Goal: Information Seeking & Learning: Learn about a topic

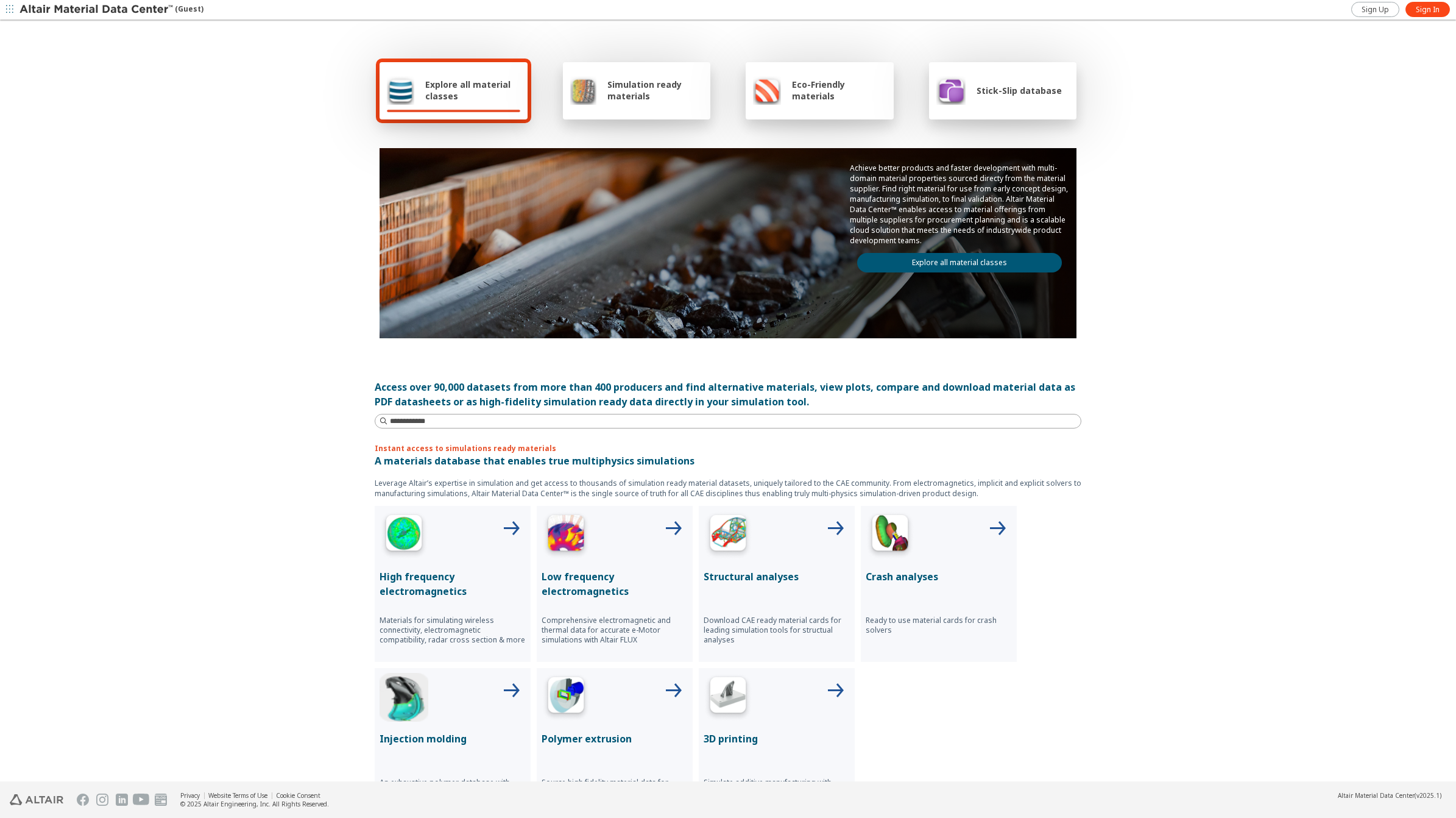
click at [985, 253] on link "Explore all material classes" at bounding box center [959, 263] width 205 height 19
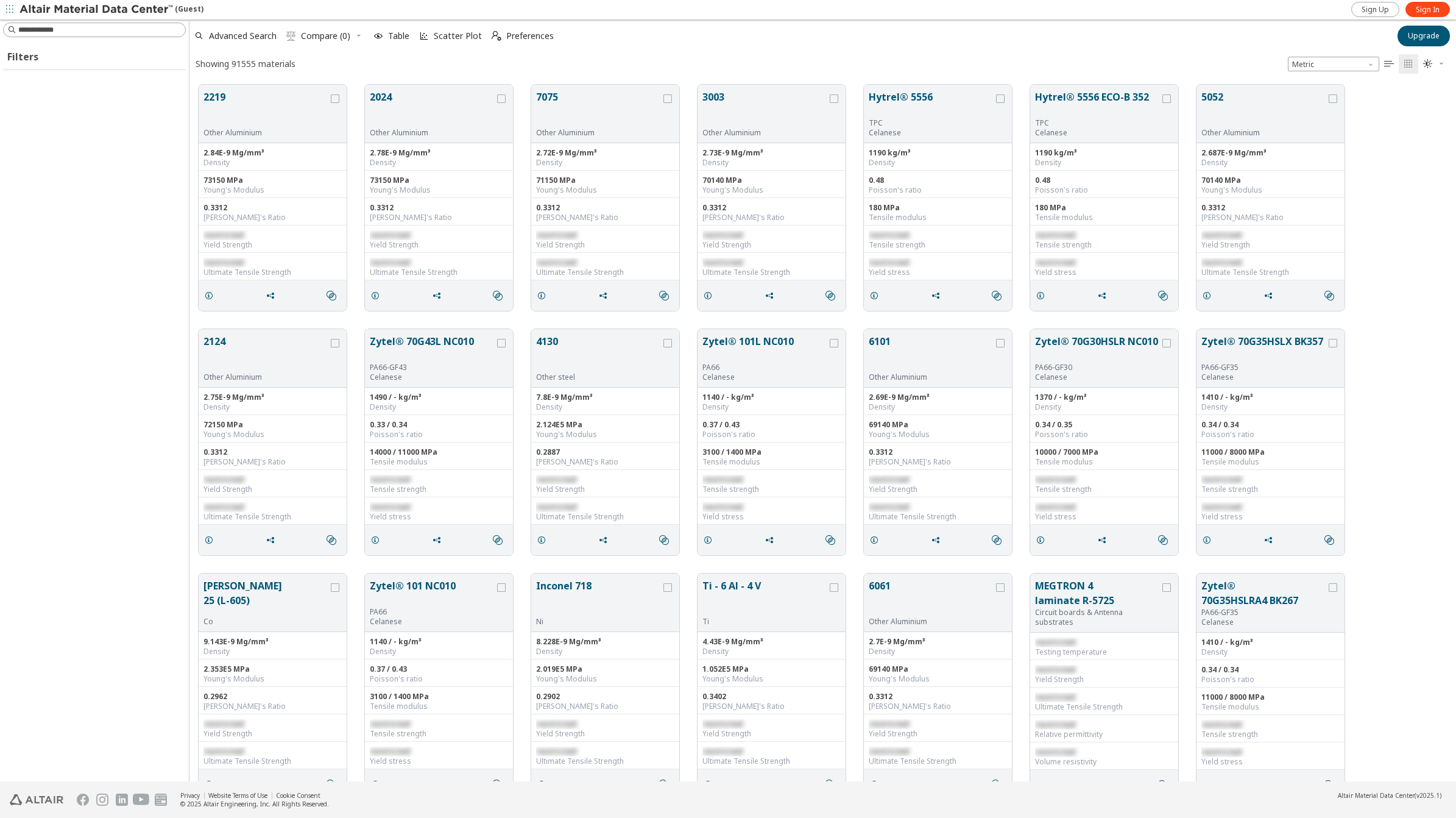
scroll to position [694, 1255]
click at [1435, 10] on span "Sign In" at bounding box center [1428, 10] width 24 height 10
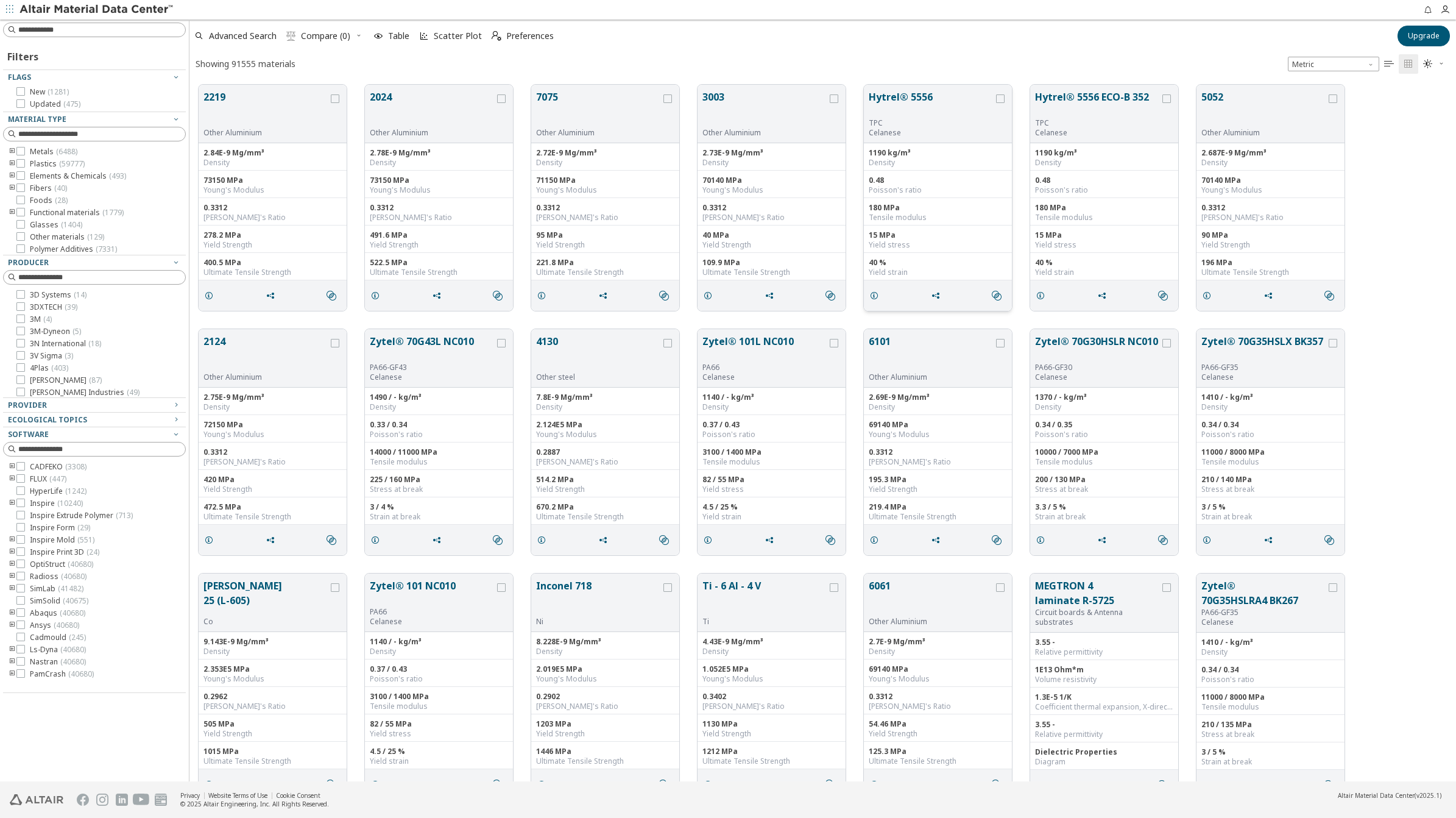
scroll to position [694, 1255]
click at [26, 160] on label "Plastics ( 59777 )" at bounding box center [50, 163] width 68 height 10
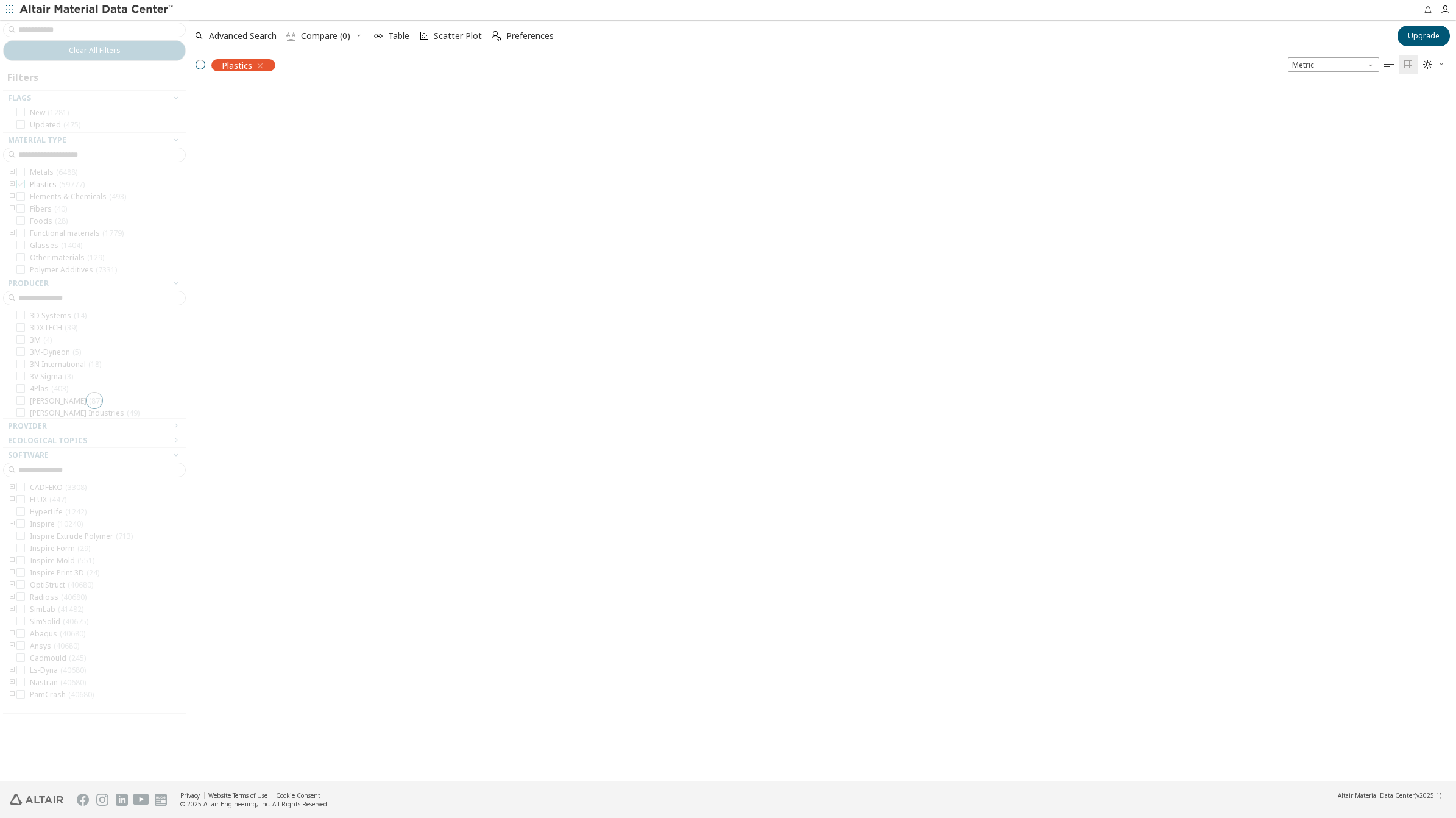
scroll to position [692, 1255]
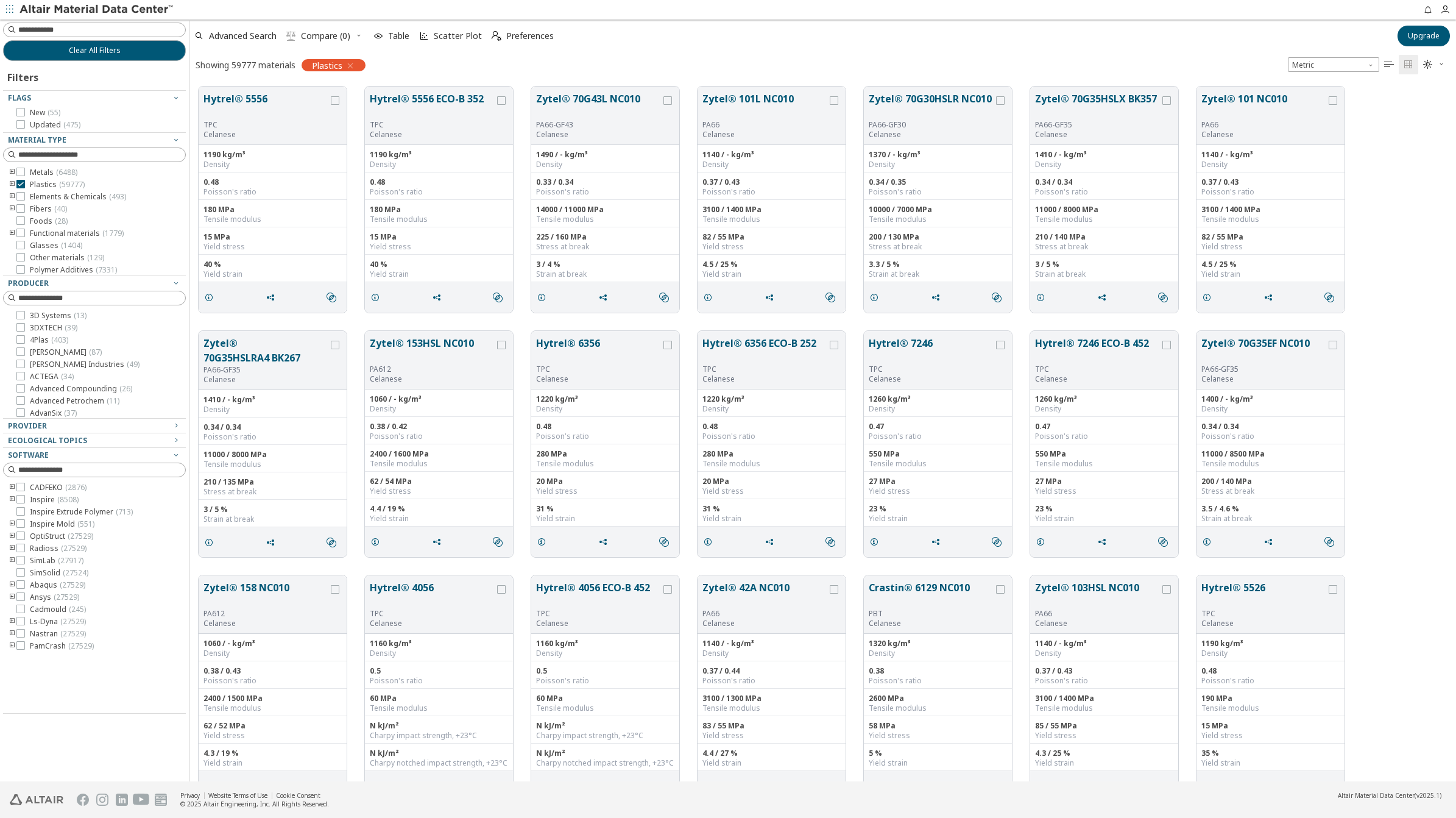
click at [11, 183] on icon "toogle group" at bounding box center [13, 184] width 9 height 10
click at [9, 183] on icon "toogle group" at bounding box center [13, 184] width 9 height 10
click at [11, 183] on icon "toogle group" at bounding box center [13, 184] width 9 height 10
click at [44, 197] on label "Polymer ( 59777 )" at bounding box center [70, 197] width 70 height 10
click at [206, 541] on icon "grid" at bounding box center [209, 542] width 10 height 10
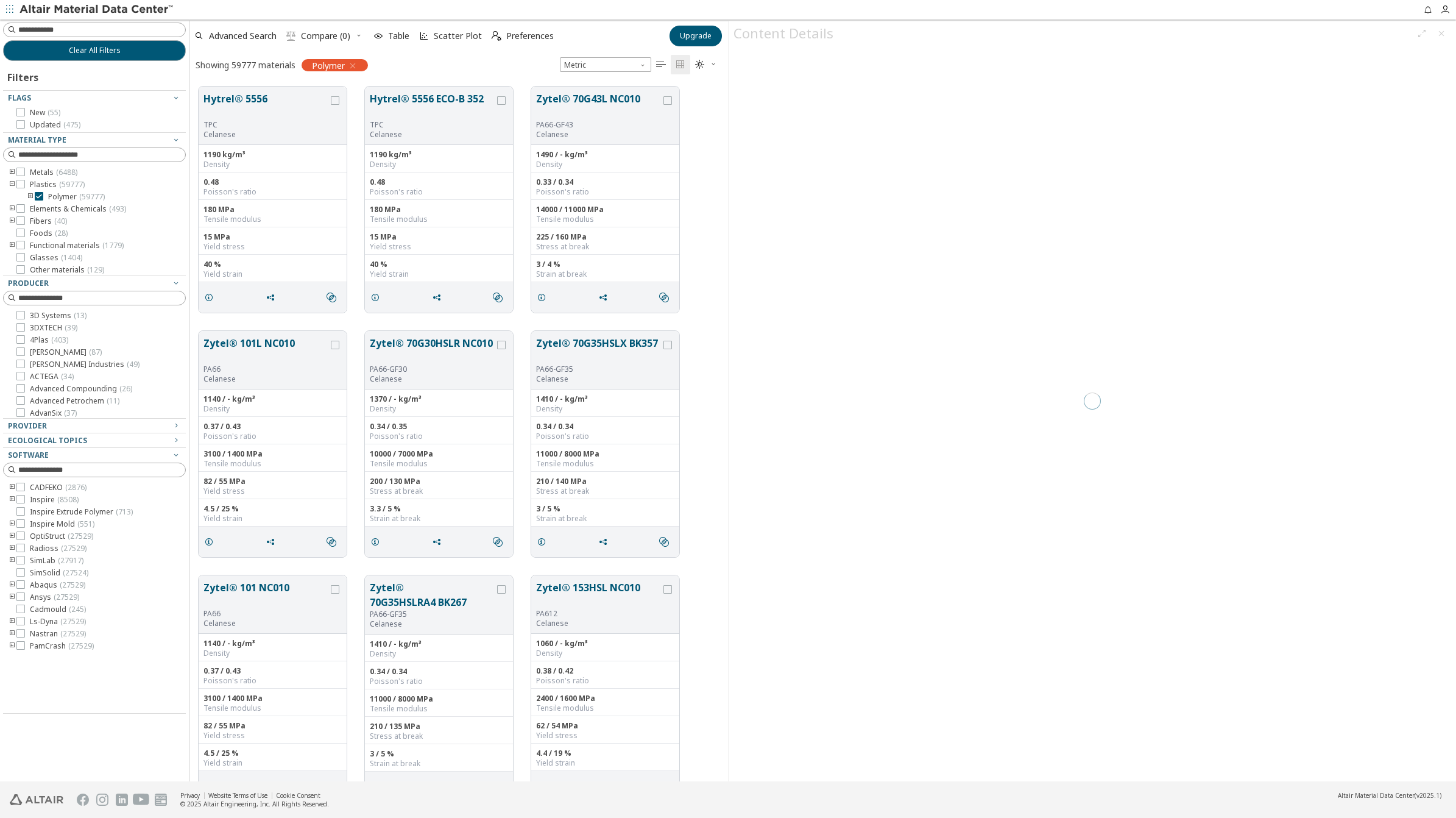
scroll to position [692, 527]
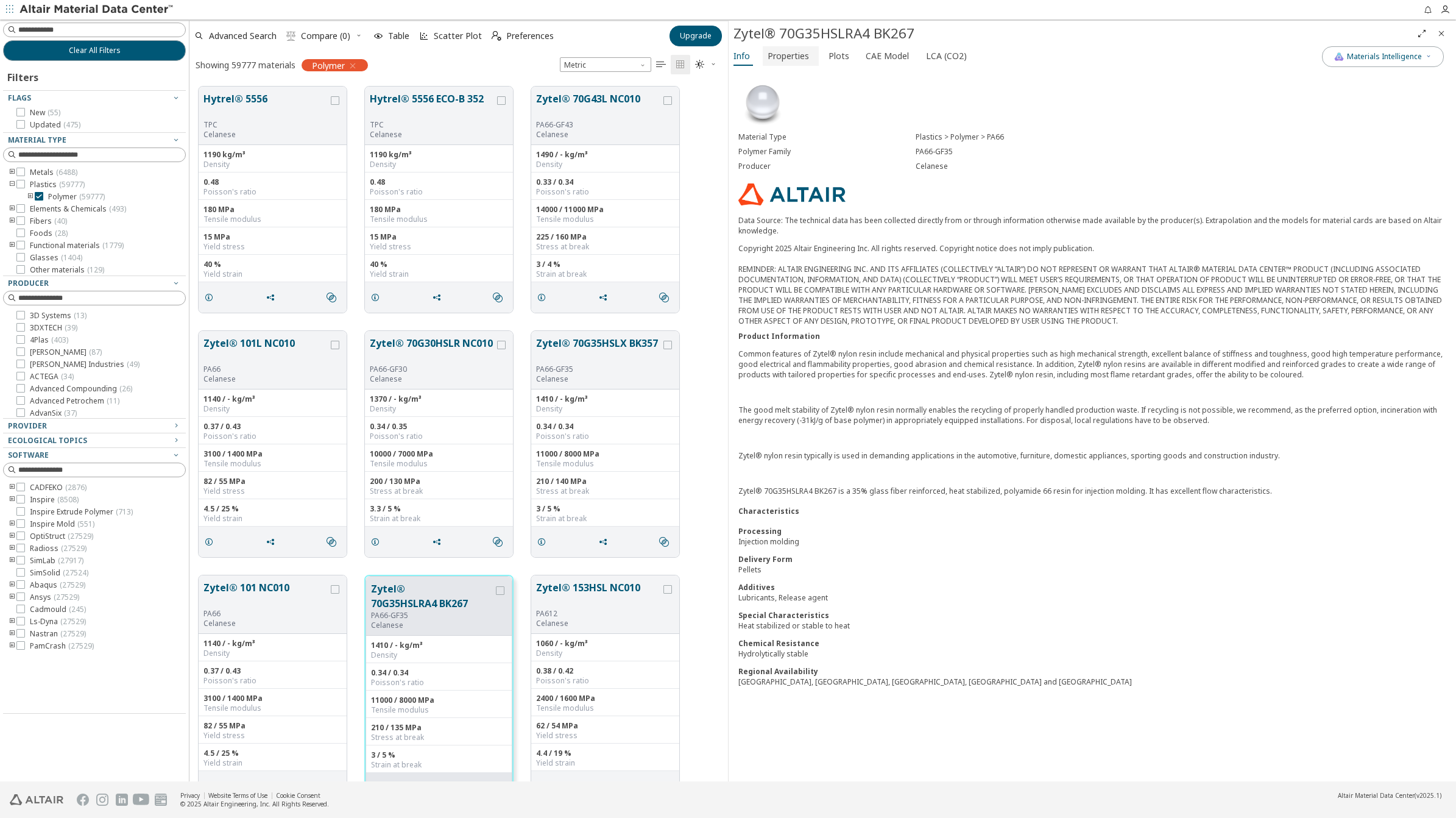
click at [787, 58] on span "Properties" at bounding box center [788, 56] width 41 height 19
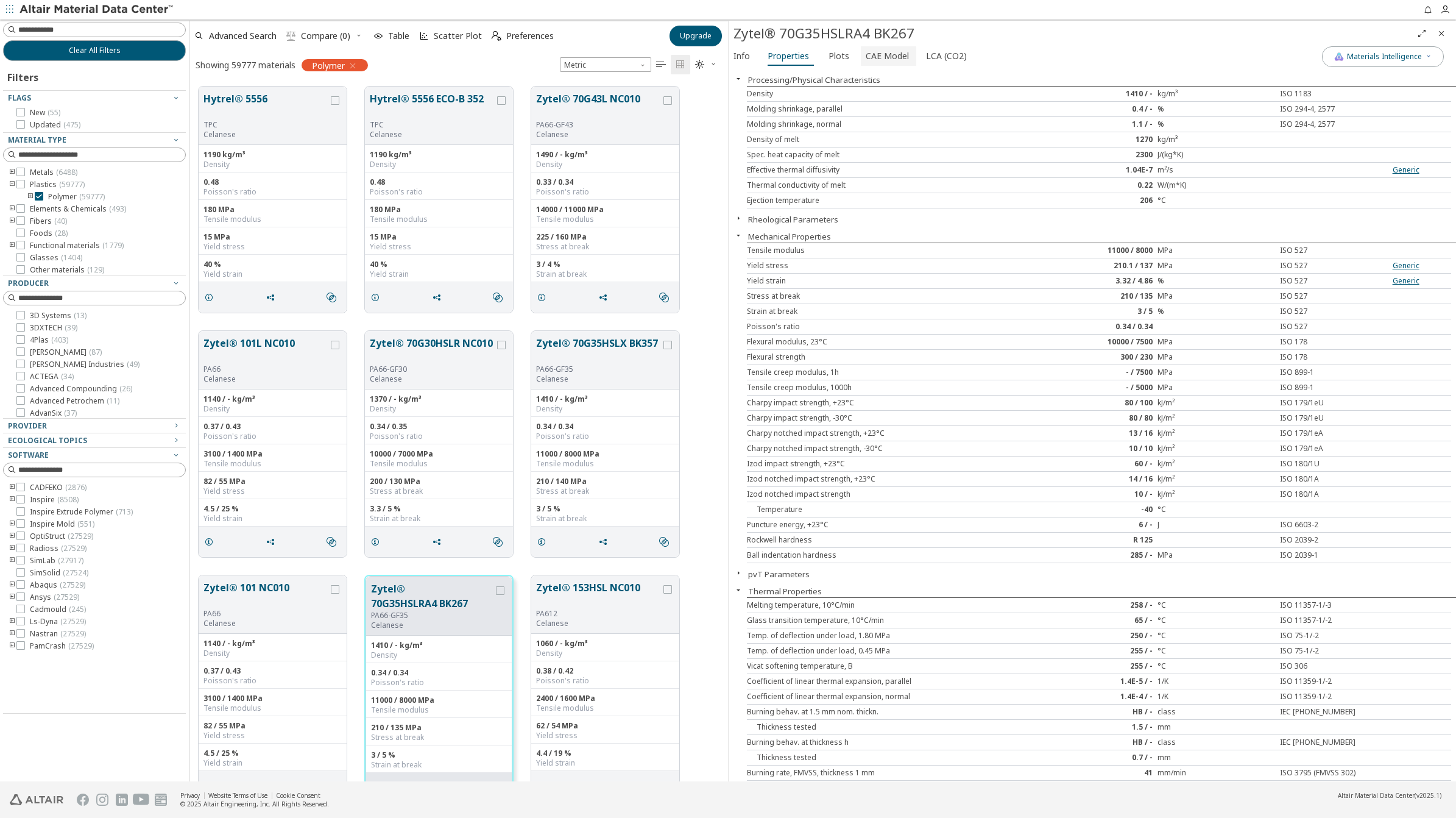
click at [876, 49] on span "CAE Model" at bounding box center [887, 56] width 44 height 19
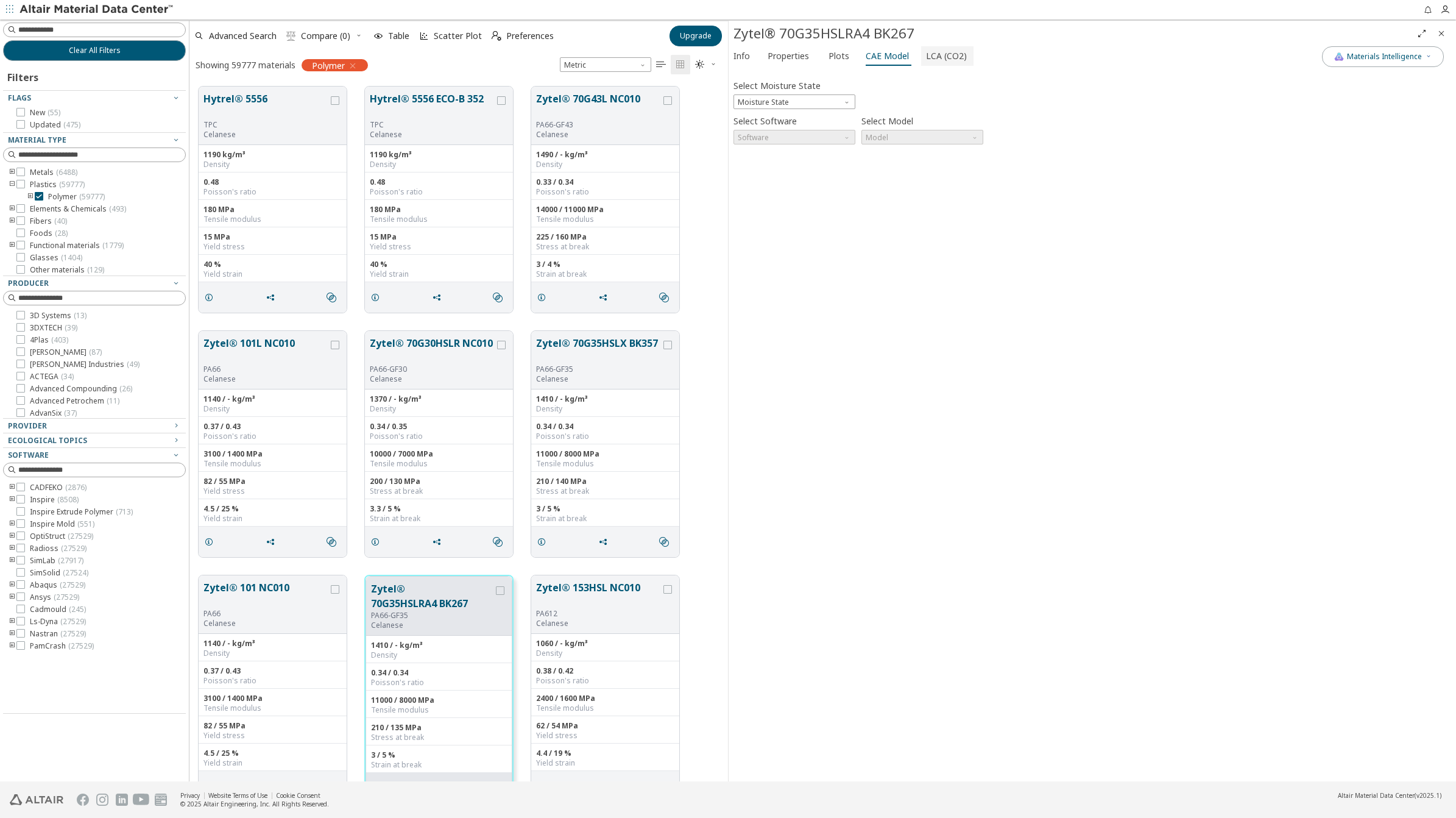
click at [935, 54] on span "LCA (CO2)" at bounding box center [946, 56] width 41 height 19
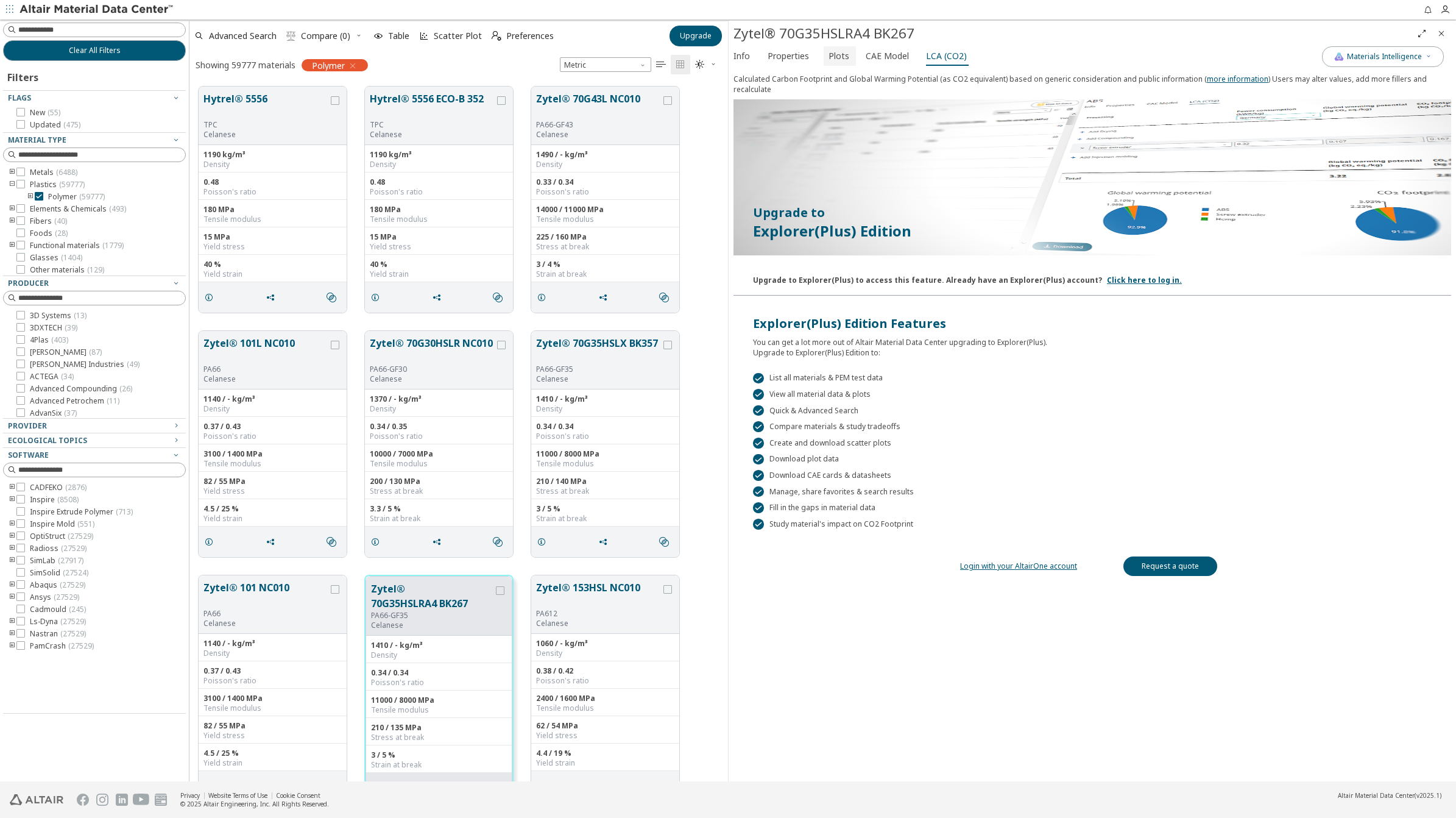
click at [829, 56] on span "Plots" at bounding box center [839, 56] width 21 height 19
